Goal: Answer question/provide support

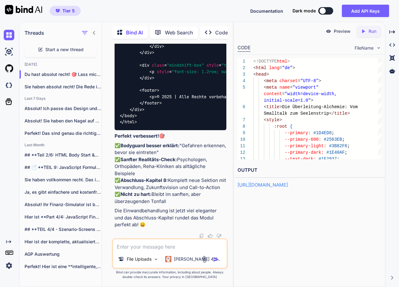
scroll to position [52503, 0]
type textarea "</div> <footer> <p>© 2025 | Alle Rechte vorbehalten</p> </footer> </div> </body…"
click at [370, 31] on p "Run" at bounding box center [372, 31] width 8 height 6
click at [342, 32] on p "Preview" at bounding box center [341, 31] width 17 height 6
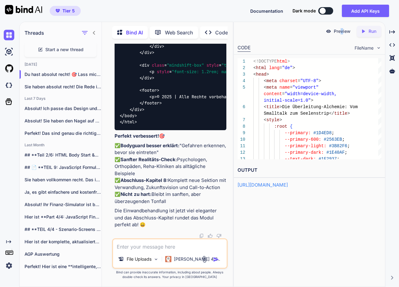
click at [151, 250] on textarea at bounding box center [170, 244] width 114 height 11
type textarea "ist der leere stuhl noch dabei?"
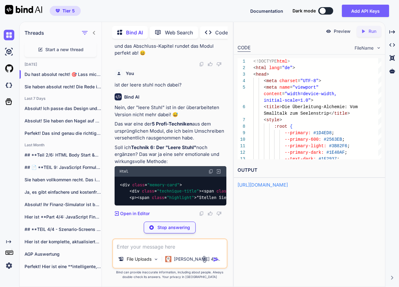
scroll to position [57188, 0]
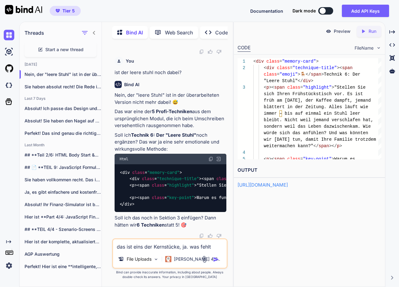
type textarea "das ist eins der Kernstücke, ja. was fehlt noch?"
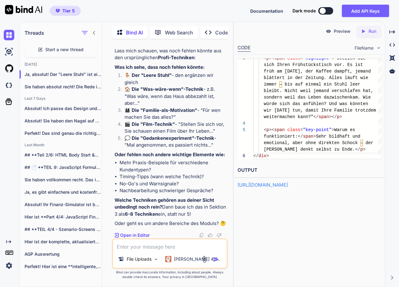
scroll to position [57424, 0]
click at [156, 248] on textarea at bounding box center [170, 244] width 114 height 11
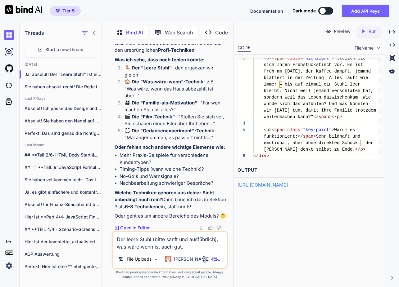
scroll to position [57431, 0]
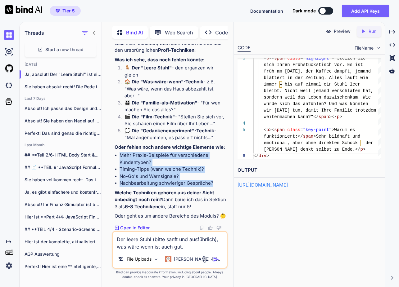
drag, startPoint x: 185, startPoint y: 201, endPoint x: 121, endPoint y: 181, distance: 66.7
click at [116, 179] on ul "Mehr Praxis-Beispiele für verschiedene Kundentypen? Timing-Tipps (wann welche T…" at bounding box center [170, 169] width 112 height 35
copy ul "Mehr Praxis-Beispiele für verschiedene Kundentypen? Timing-Tipps (wann welche T…"
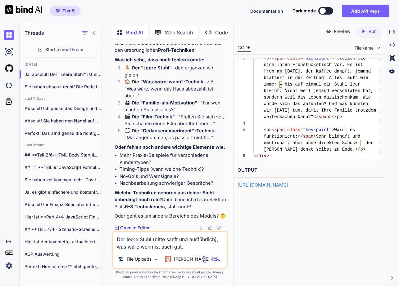
click at [191, 246] on textarea "Der leere Stuhl (bitte sanft und ausführlich), was wäre wenn ist auch gut." at bounding box center [170, 241] width 114 height 19
paste textarea "Mehr Praxis-Beispiele für verschiedene Kundentypen? Timing-Tipps (wann welche T…"
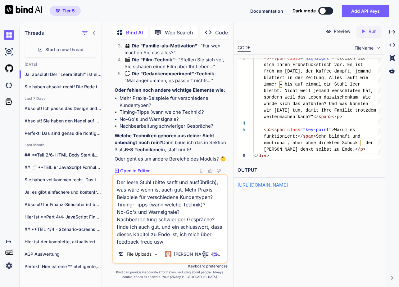
type textarea "Der leere Stuhl (bitte sanft und ausführlich), was wäre wenn ist auch gut. Mehr…"
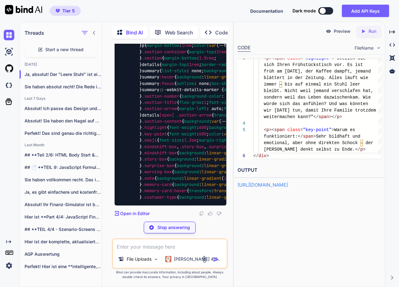
scroll to position [57786, 0]
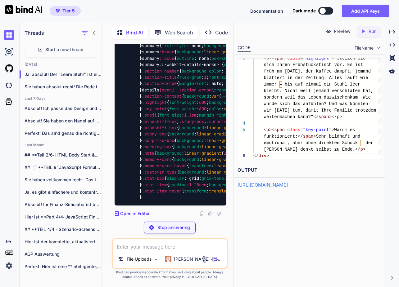
click at [178, 229] on p "Stop answering" at bounding box center [173, 228] width 33 height 6
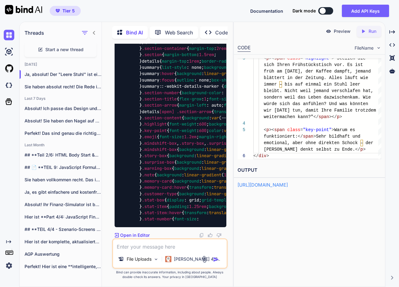
click at [170, 245] on textarea at bounding box center [170, 244] width 114 height 11
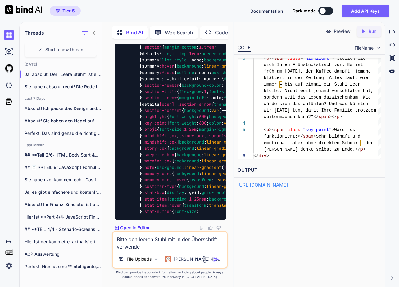
type textarea "Bitte den leeren Stuhl mit in der Überschrift verwenden"
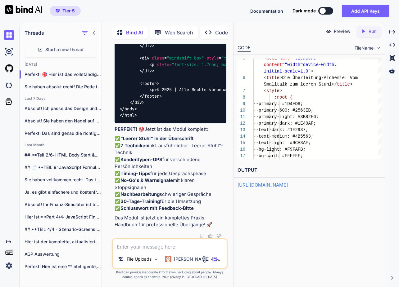
scroll to position [0, 0]
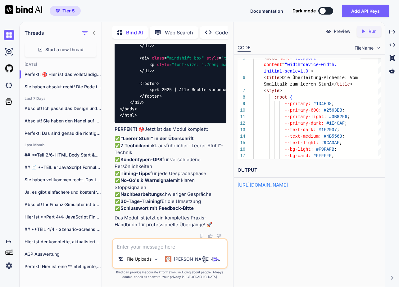
click at [367, 31] on icon "Created with Pixso." at bounding box center [364, 32] width 8 height 6
click at [345, 33] on p "Preview" at bounding box center [343, 31] width 17 height 6
click at [335, 31] on p "Preview" at bounding box center [341, 31] width 17 height 6
click at [168, 244] on textarea at bounding box center [170, 244] width 114 height 11
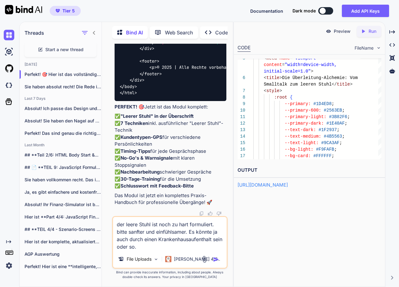
paste textarea "Und was könnten wir [DATE] tun, damit Ihre Familie trotzdem weitermachen kann?""
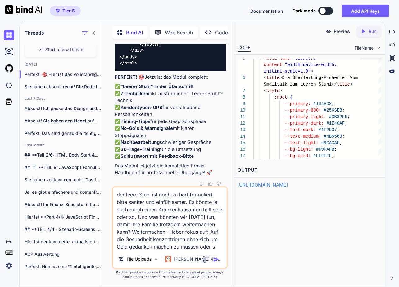
type textarea "der leere Stuhl ist noch zu hart formuliert. bitte sanfter und einfühlsamer. Es…"
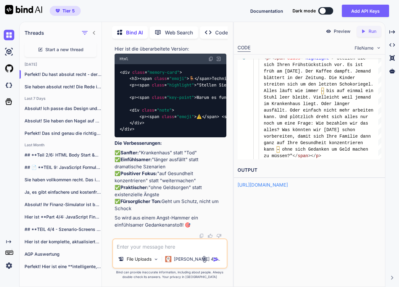
scroll to position [65068, 0]
